Goal: Task Accomplishment & Management: Manage account settings

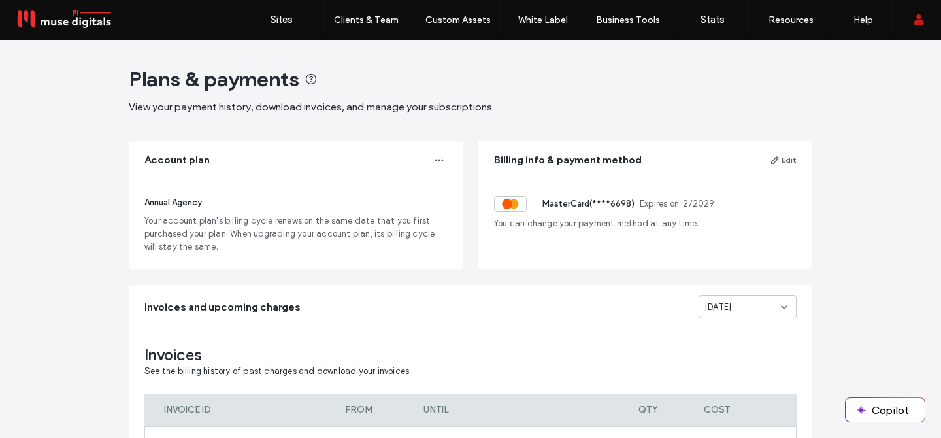
scroll to position [259, 0]
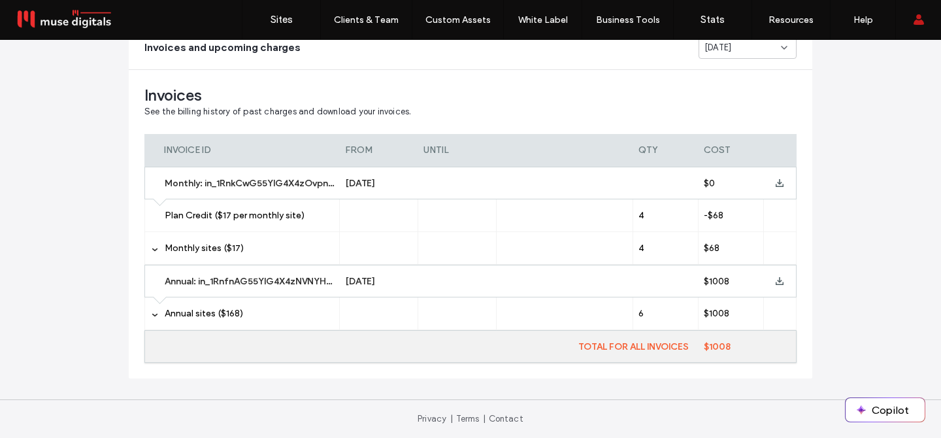
click at [555, 82] on div "Invoices See the billing history of past charges and download your invoices. IN…" at bounding box center [470, 224] width 683 height 308
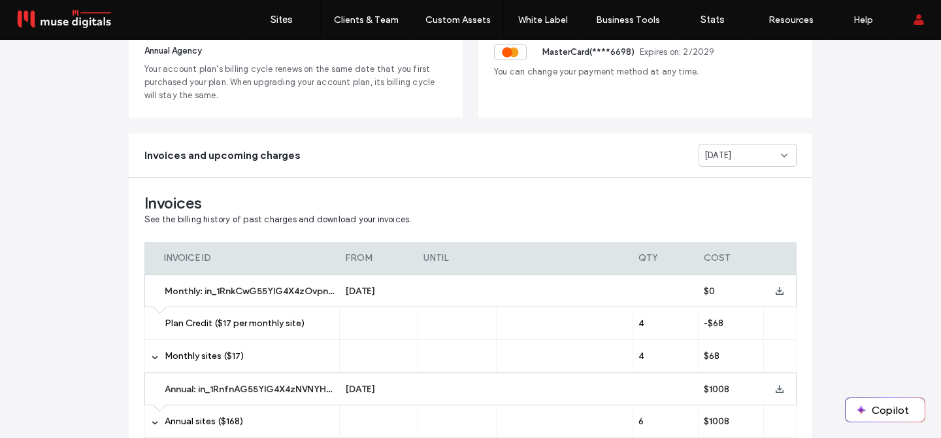
scroll to position [0, 0]
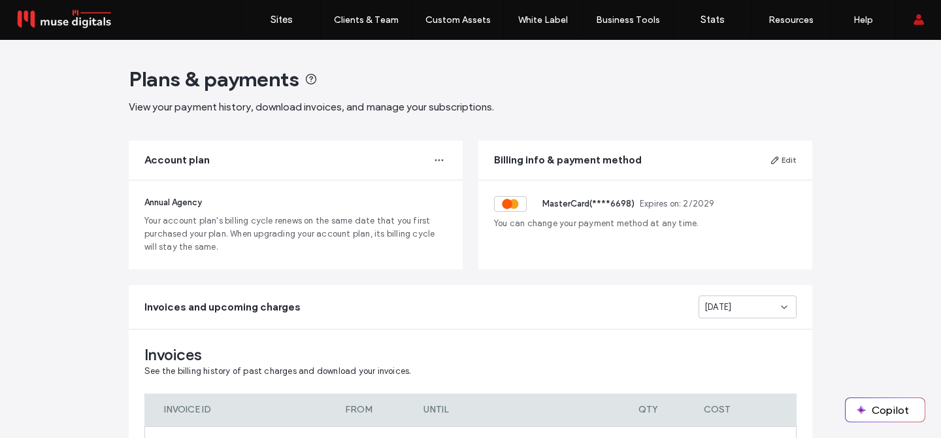
click at [739, 305] on div "[DATE]" at bounding box center [742, 306] width 76 height 13
click at [729, 207] on div "[DATE]" at bounding box center [742, 215] width 97 height 23
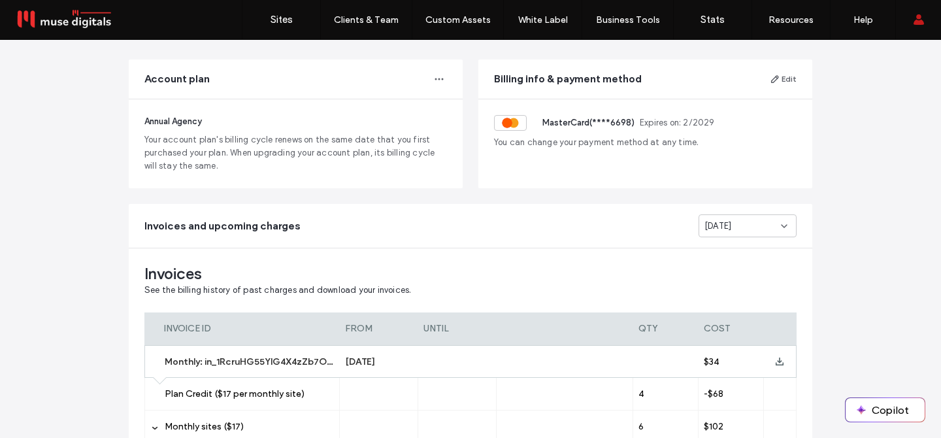
scroll to position [76, 0]
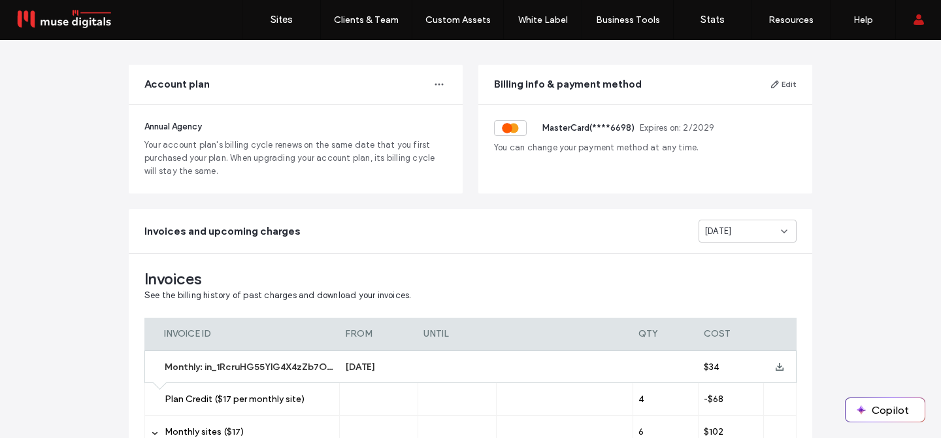
click at [753, 228] on div "[DATE]" at bounding box center [742, 231] width 76 height 13
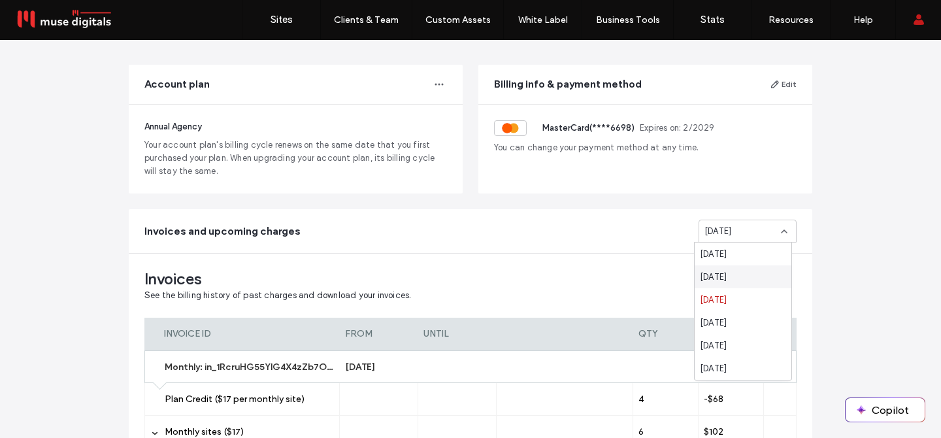
click at [726, 274] on span "[DATE]" at bounding box center [713, 276] width 27 height 13
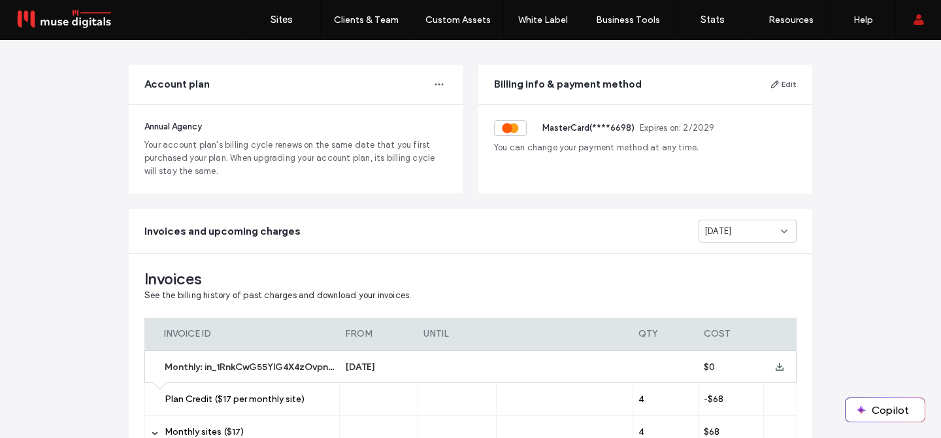
click at [628, 294] on div "Invoices See the billing history of past charges and download your invoices. IN…" at bounding box center [470, 407] width 683 height 308
click at [646, 272] on span "Invoices" at bounding box center [470, 279] width 652 height 20
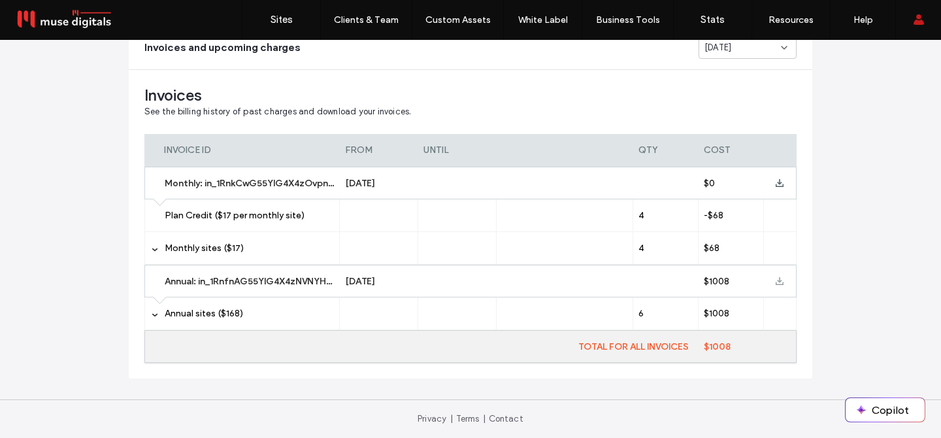
click at [775, 287] on span at bounding box center [779, 280] width 8 height 31
click at [848, 208] on div "Plans & payments View your payment history, download invoices, and manage your …" at bounding box center [470, 109] width 941 height 657
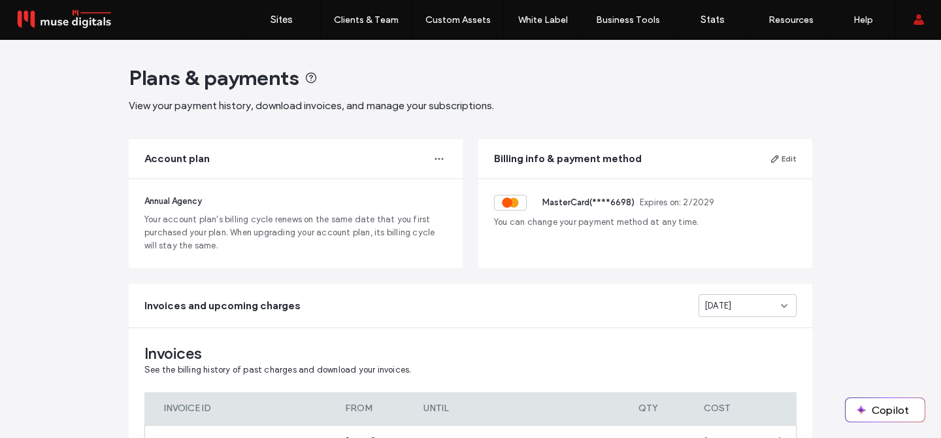
scroll to position [0, 0]
click at [563, 317] on div "Invoices and upcoming charges [DATE]" at bounding box center [470, 307] width 683 height 44
click at [711, 310] on span "[DATE]" at bounding box center [717, 306] width 27 height 13
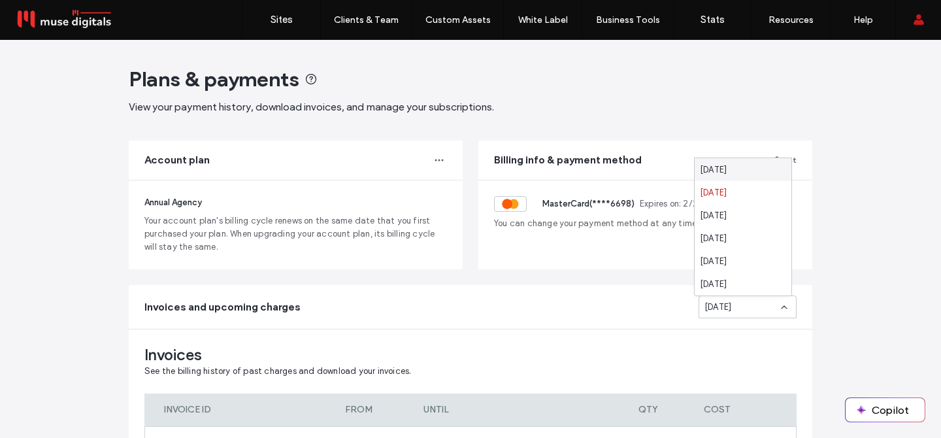
click at [820, 195] on main "Plans & payments View your payment history, download invoices, and manage your …" at bounding box center [470, 349] width 725 height 619
